Goal: Navigation & Orientation: Find specific page/section

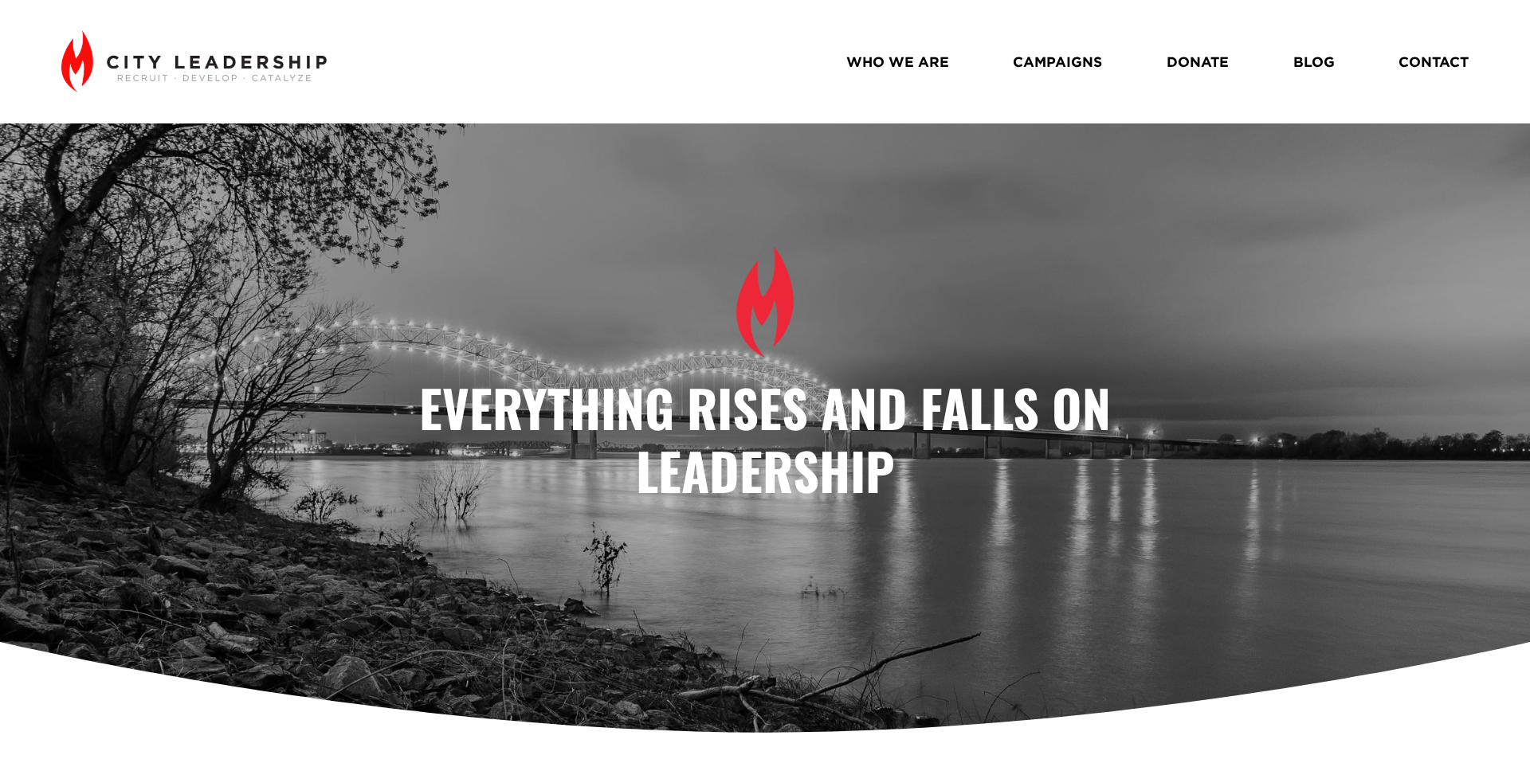
click at [910, 61] on link "WHO WE ARE" at bounding box center [897, 62] width 103 height 28
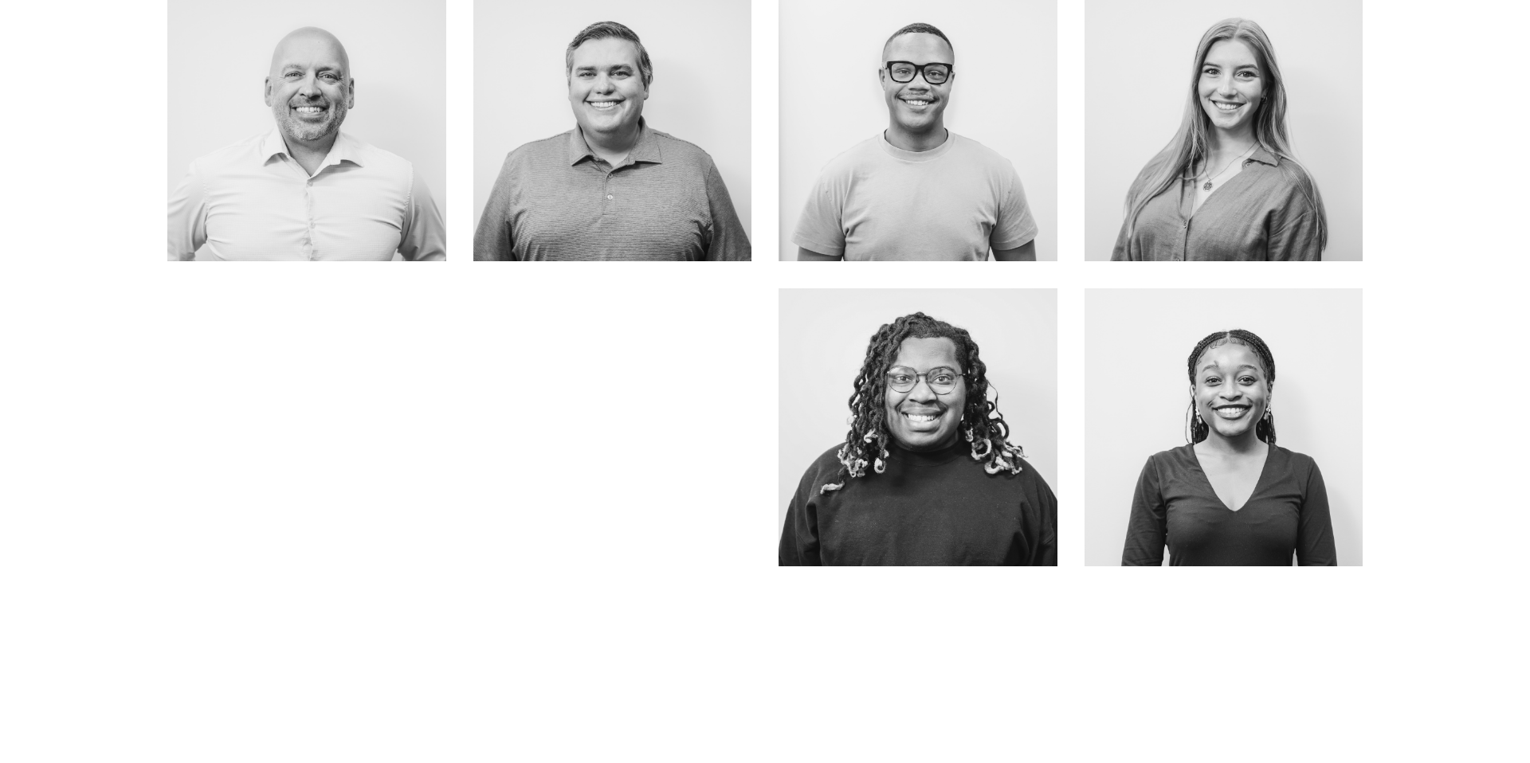
scroll to position [892, 0]
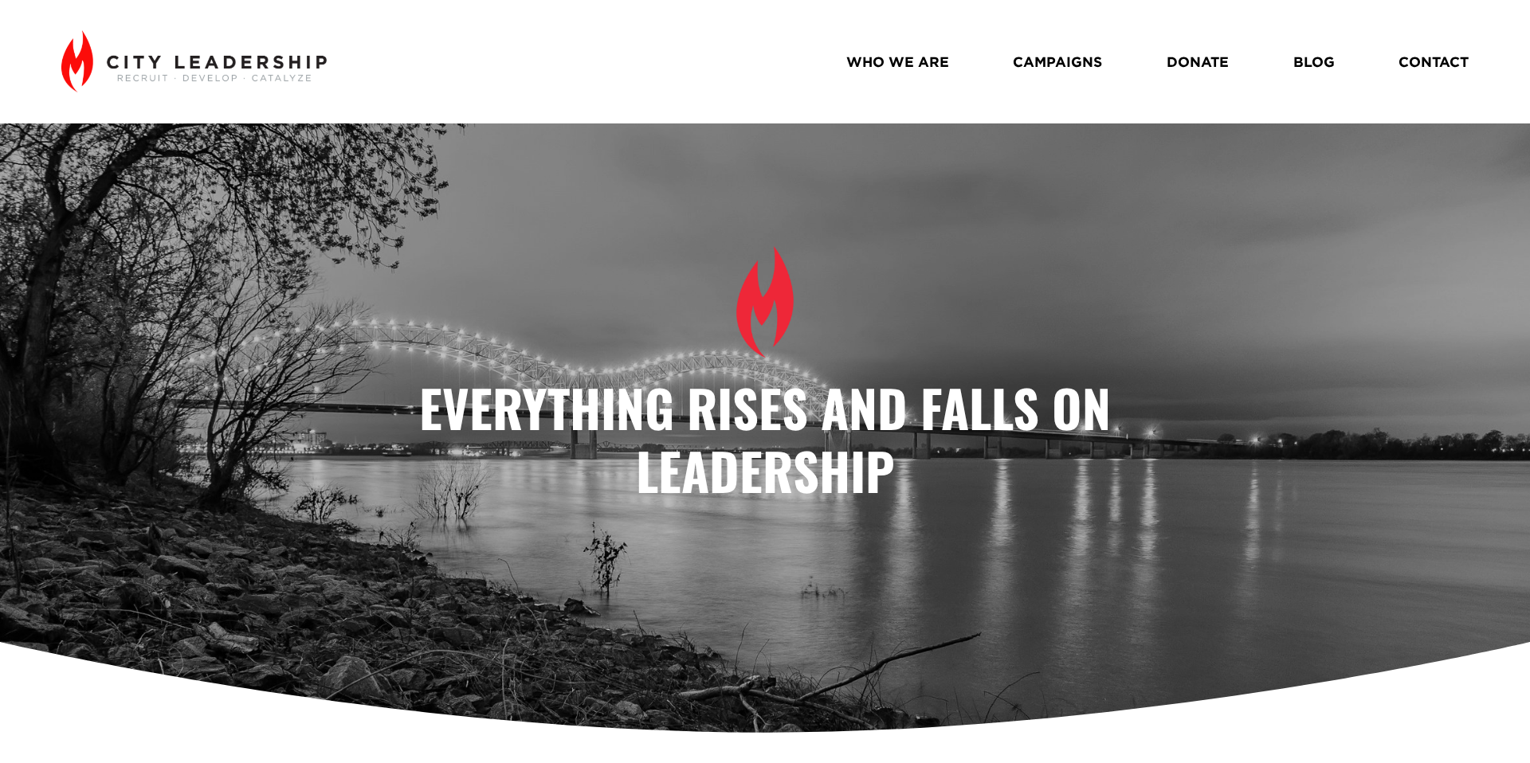
click at [918, 56] on link "WHO WE ARE" at bounding box center [897, 62] width 103 height 28
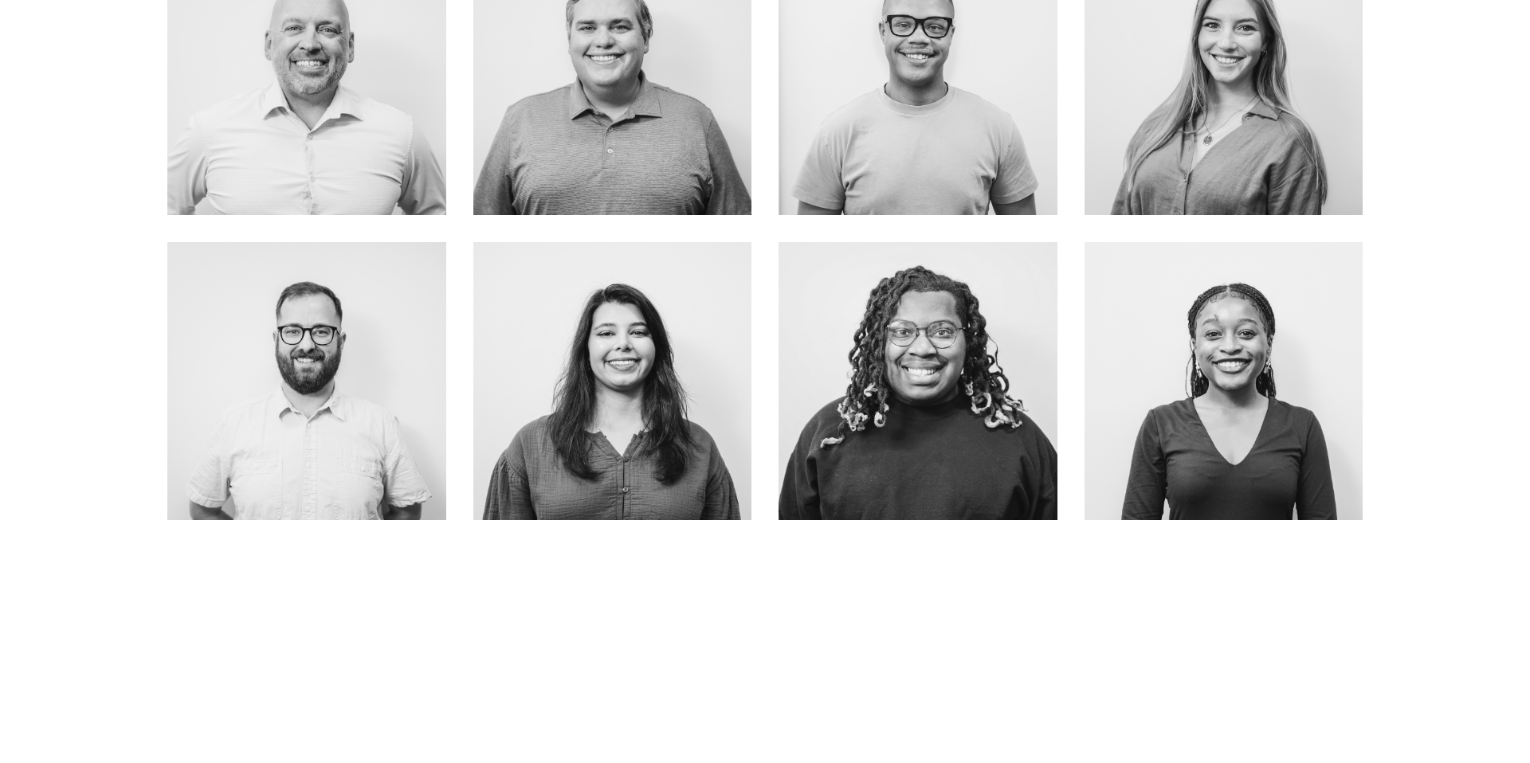
scroll to position [941, 0]
